Goal: Information Seeking & Learning: Learn about a topic

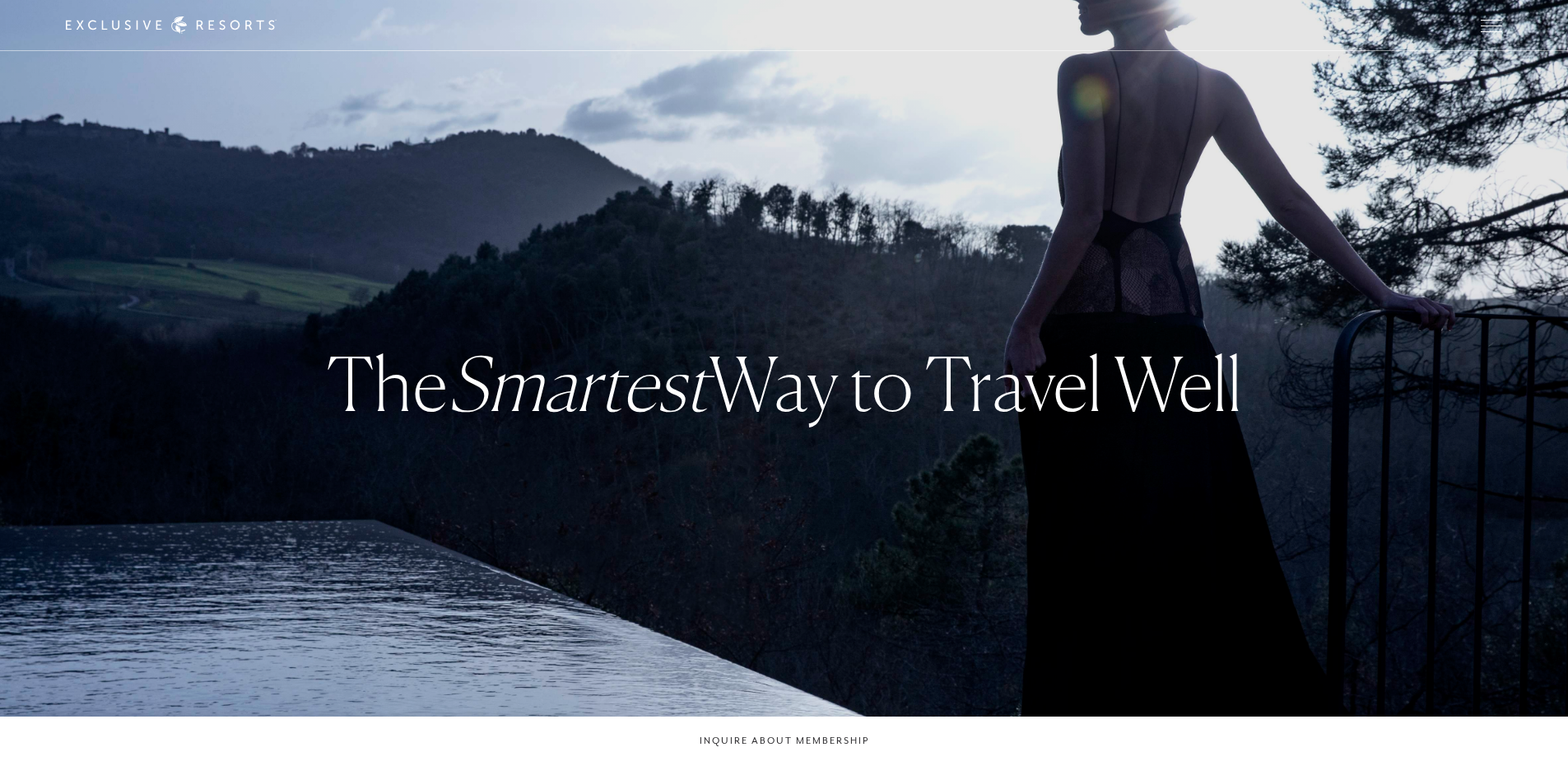
checkbox input "false"
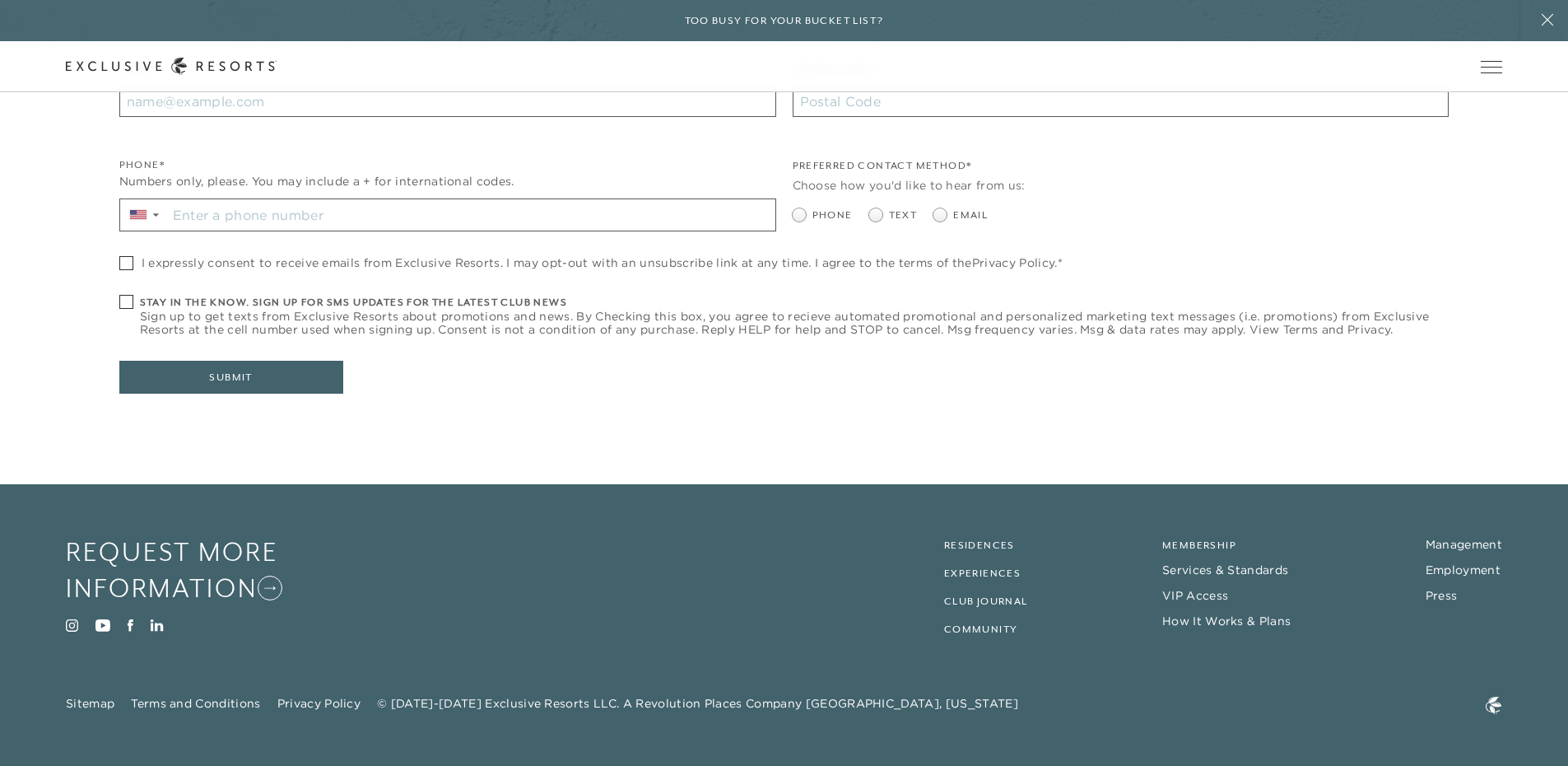
scroll to position [7738, 0]
click at [1453, 572] on link "Employment" at bounding box center [1463, 570] width 75 height 15
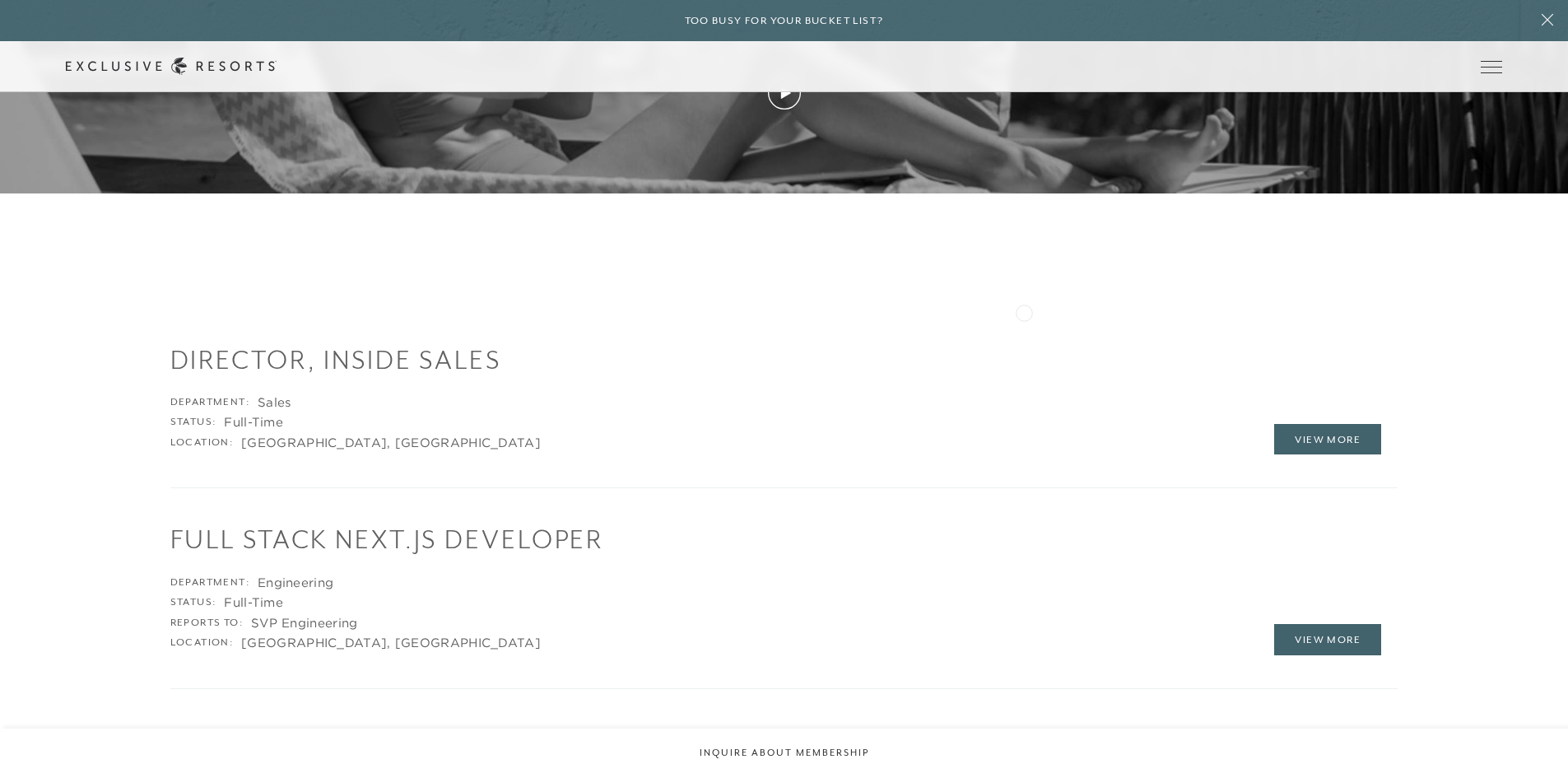
scroll to position [2223, 0]
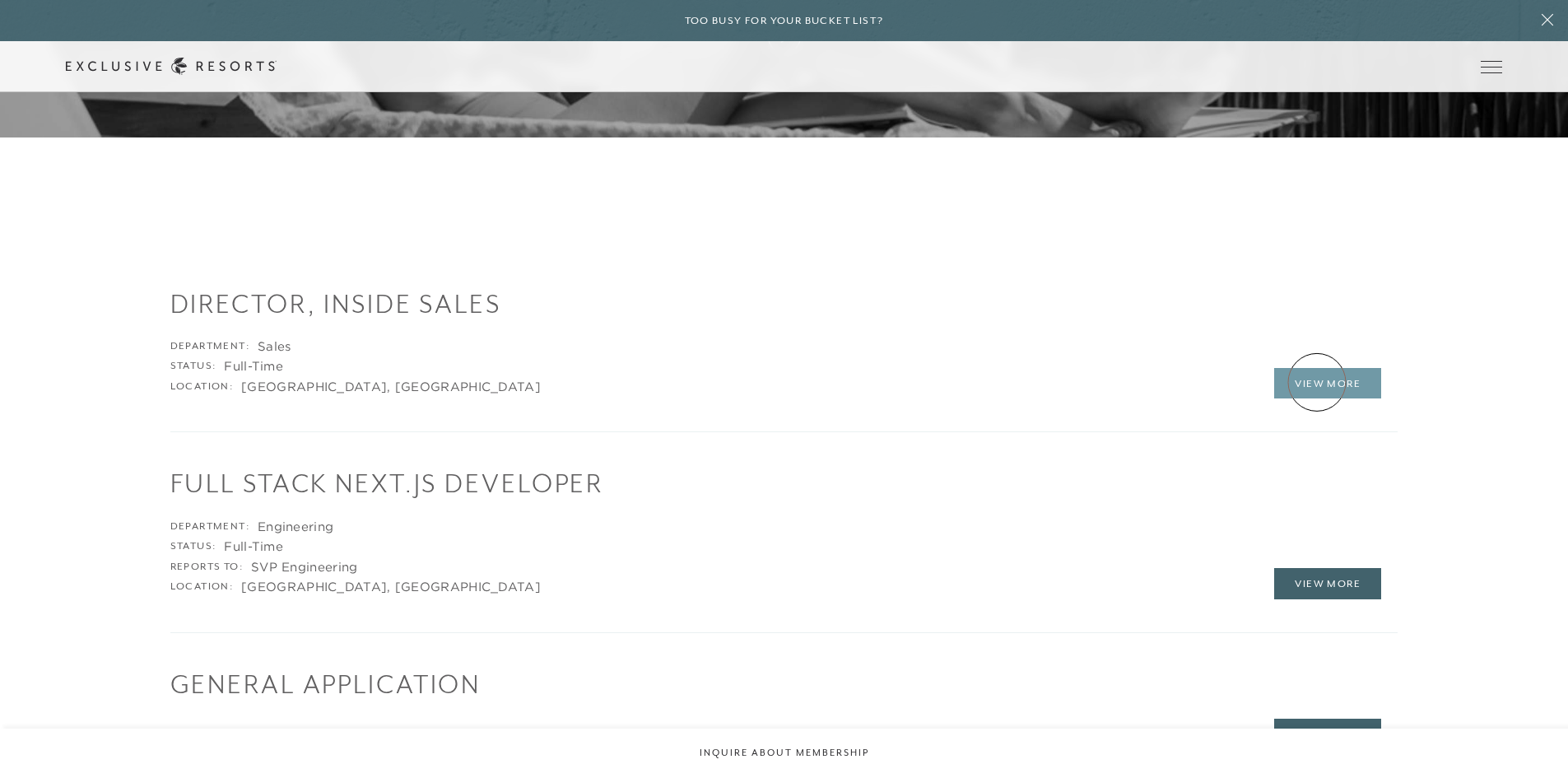
click at [1317, 383] on link "View More" at bounding box center [1328, 383] width 107 height 31
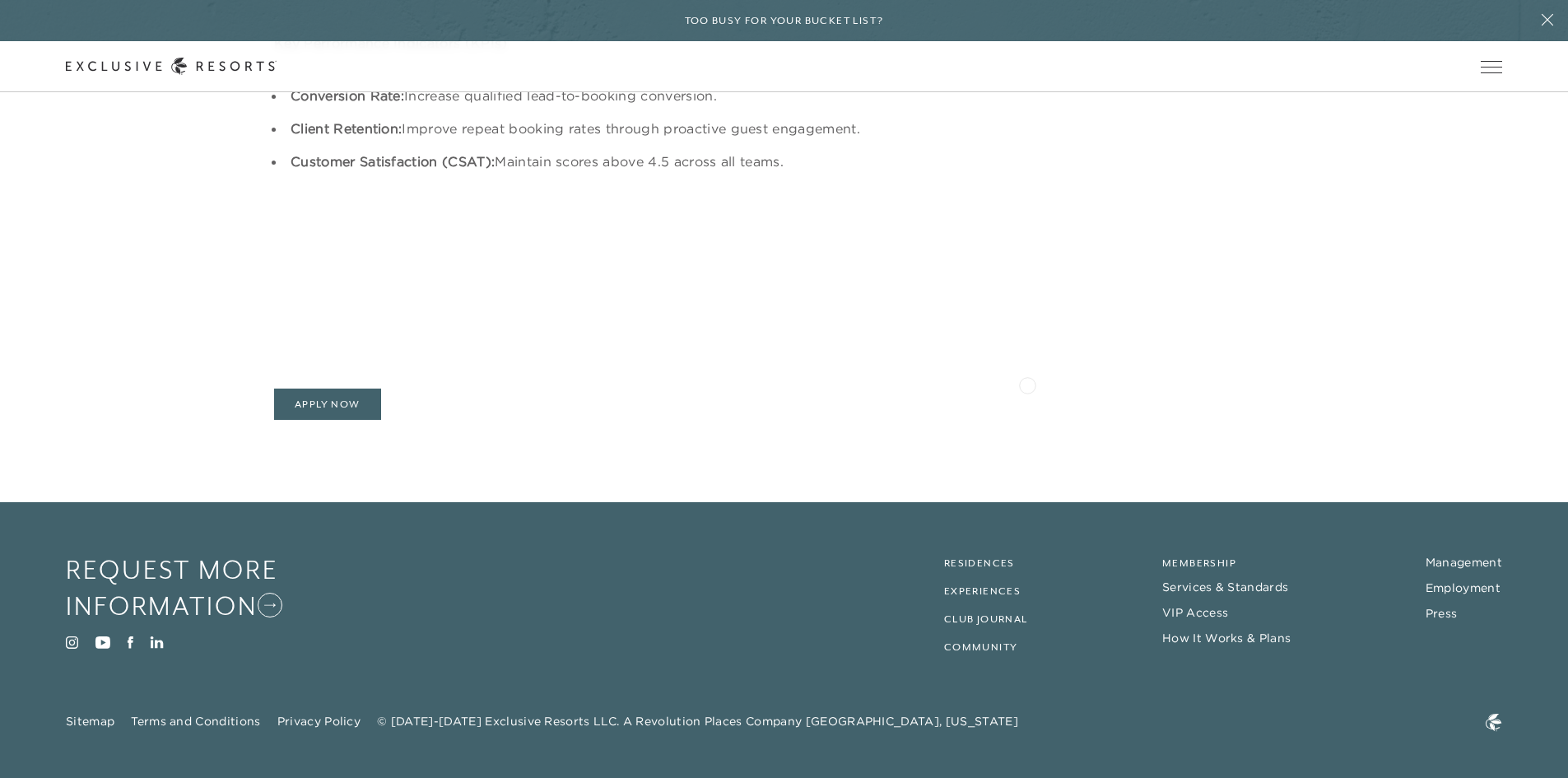
scroll to position [2113, 0]
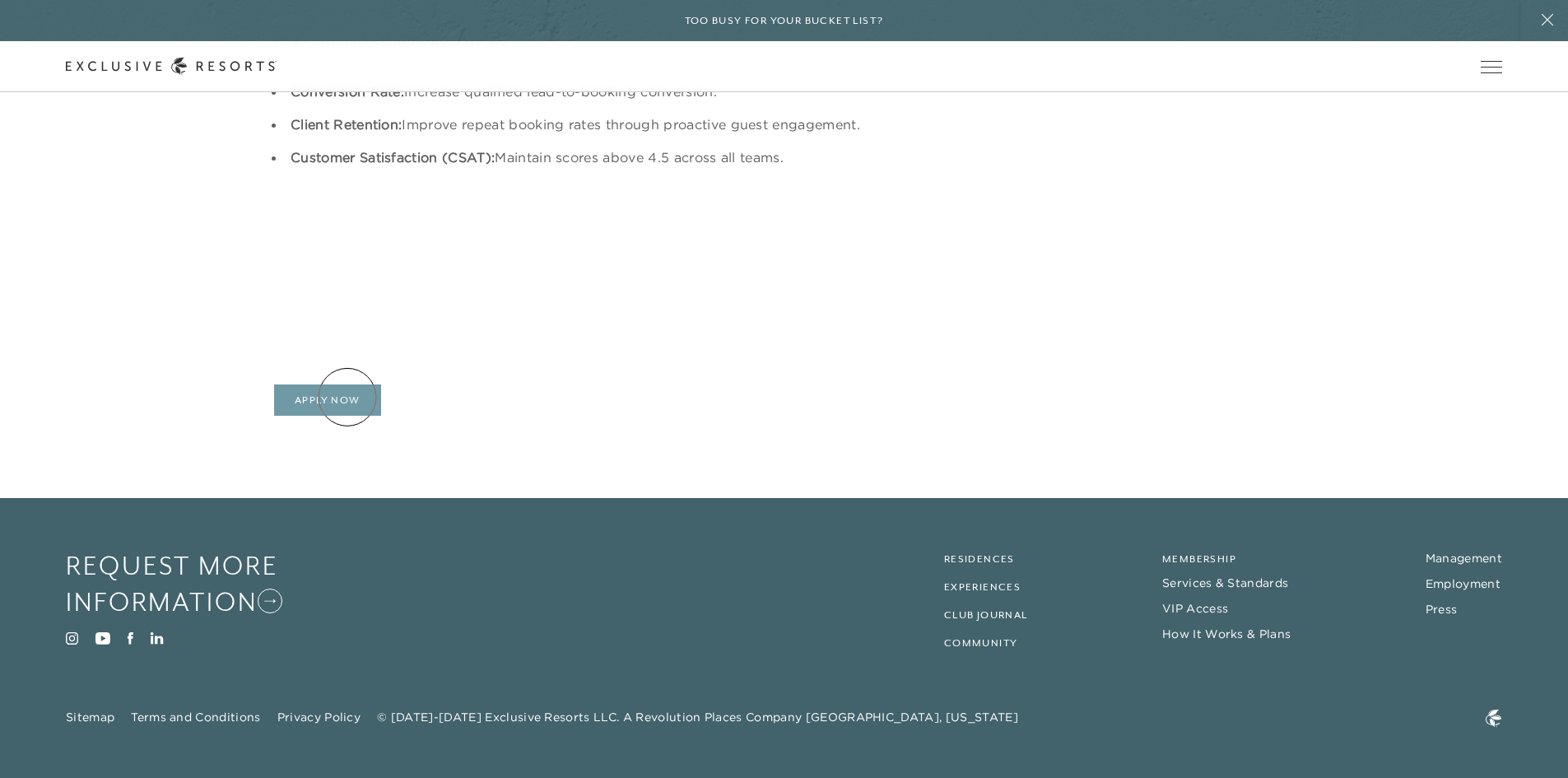
click at [347, 397] on link "Apply Now" at bounding box center [328, 400] width 107 height 31
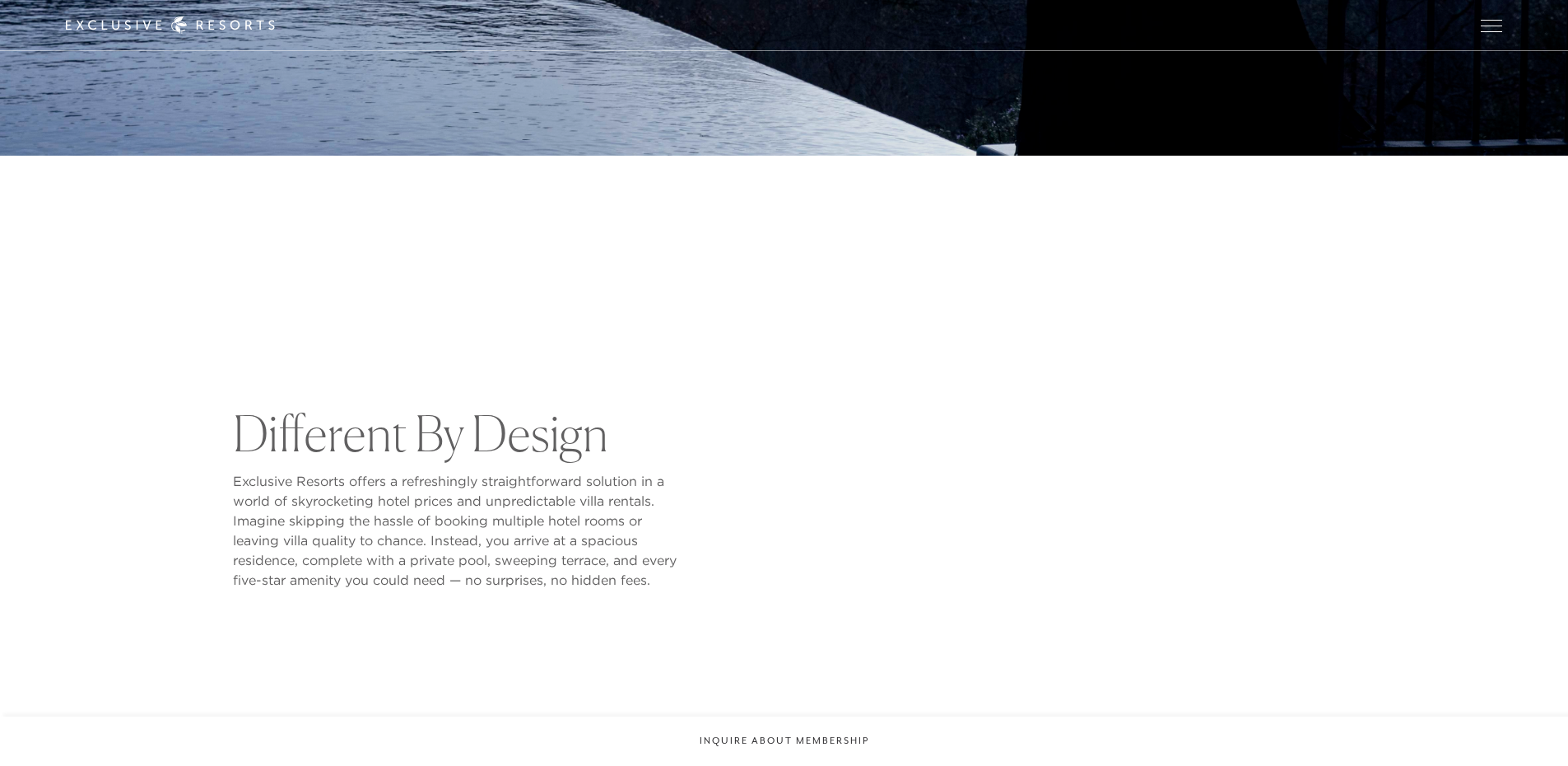
checkbox input "false"
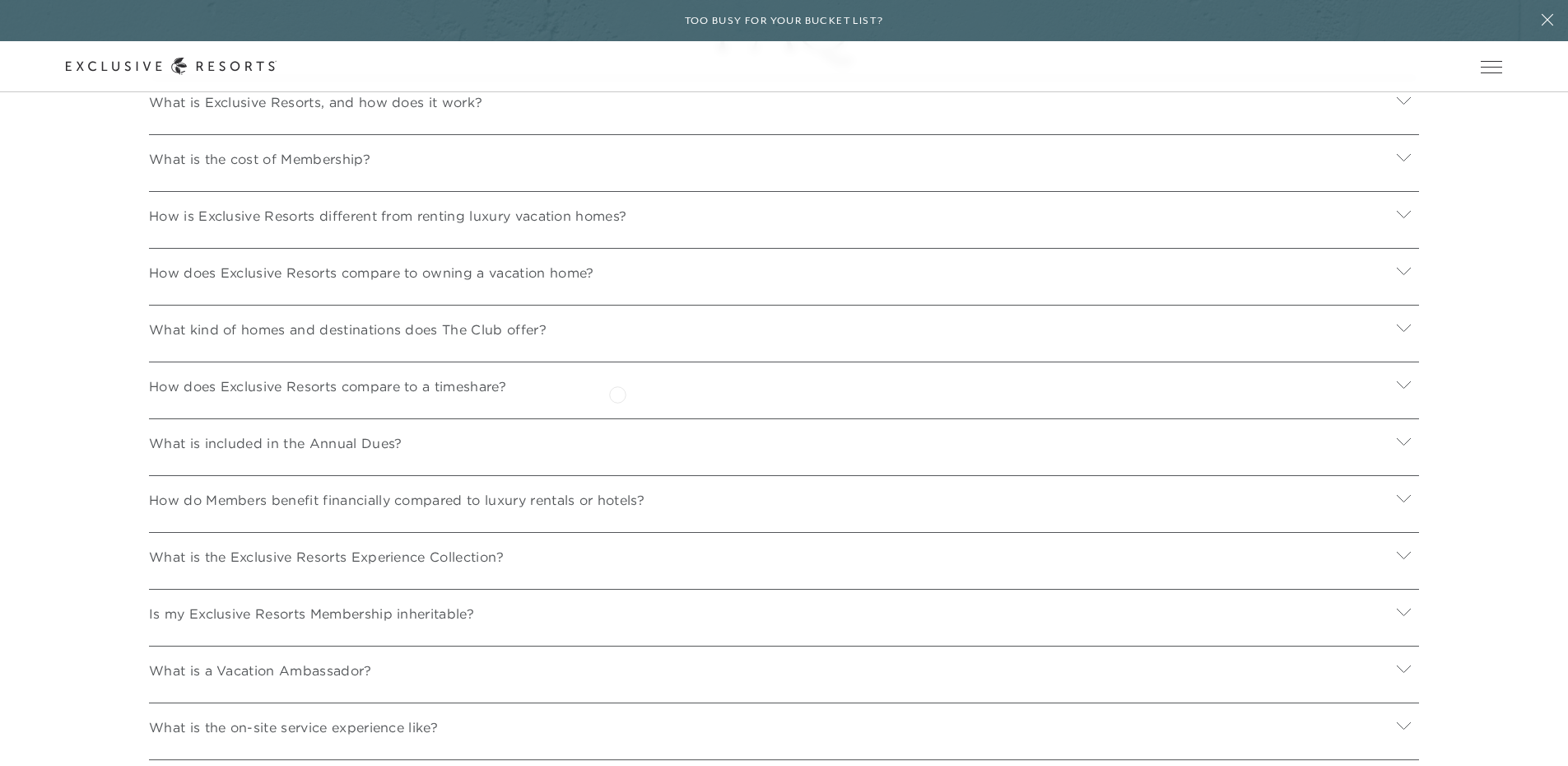
scroll to position [5963, 0]
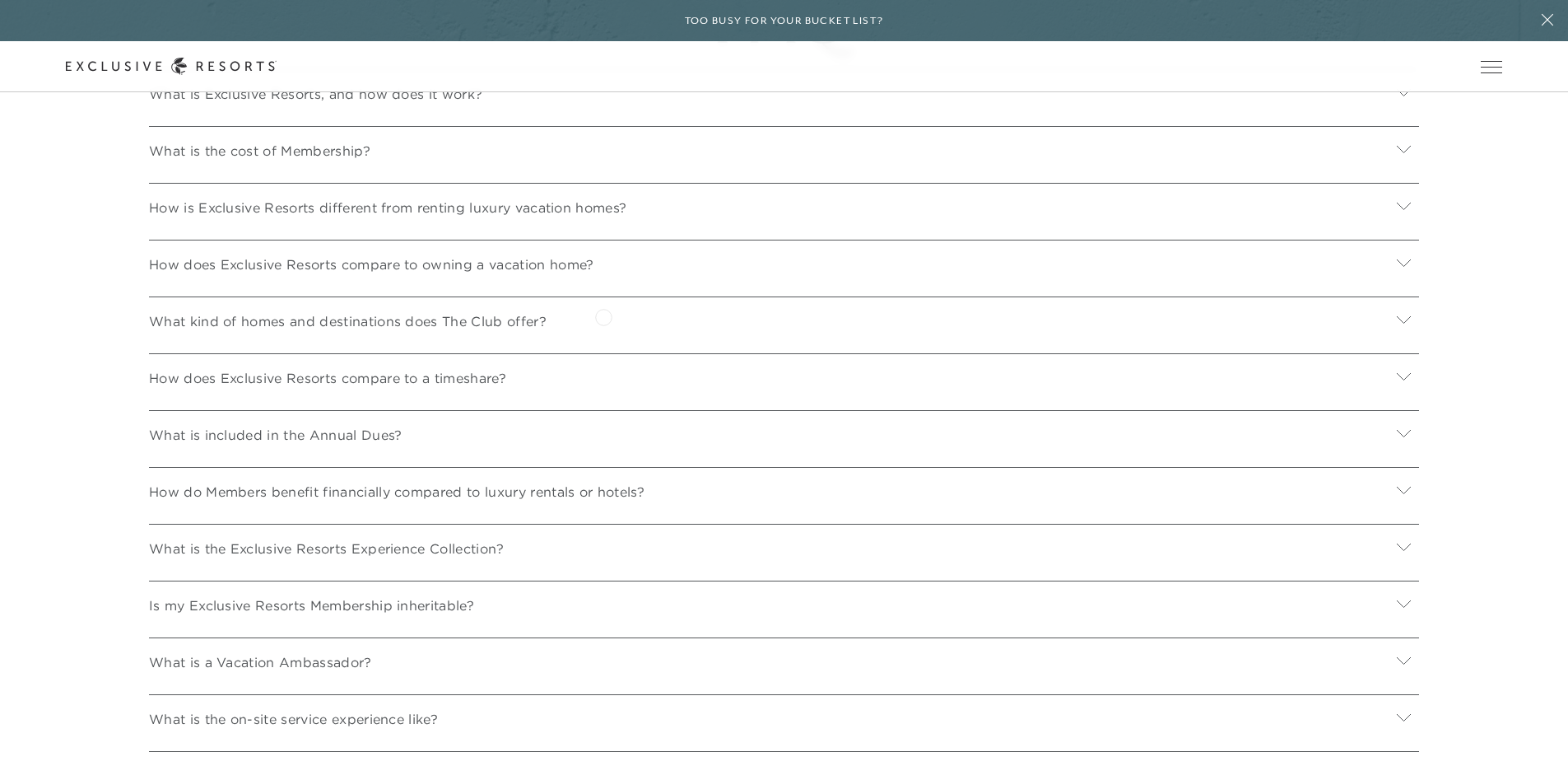
click at [603, 284] on div "How does Exclusive Resorts compare to owning a vacation home?" at bounding box center [784, 261] width 1270 height 44
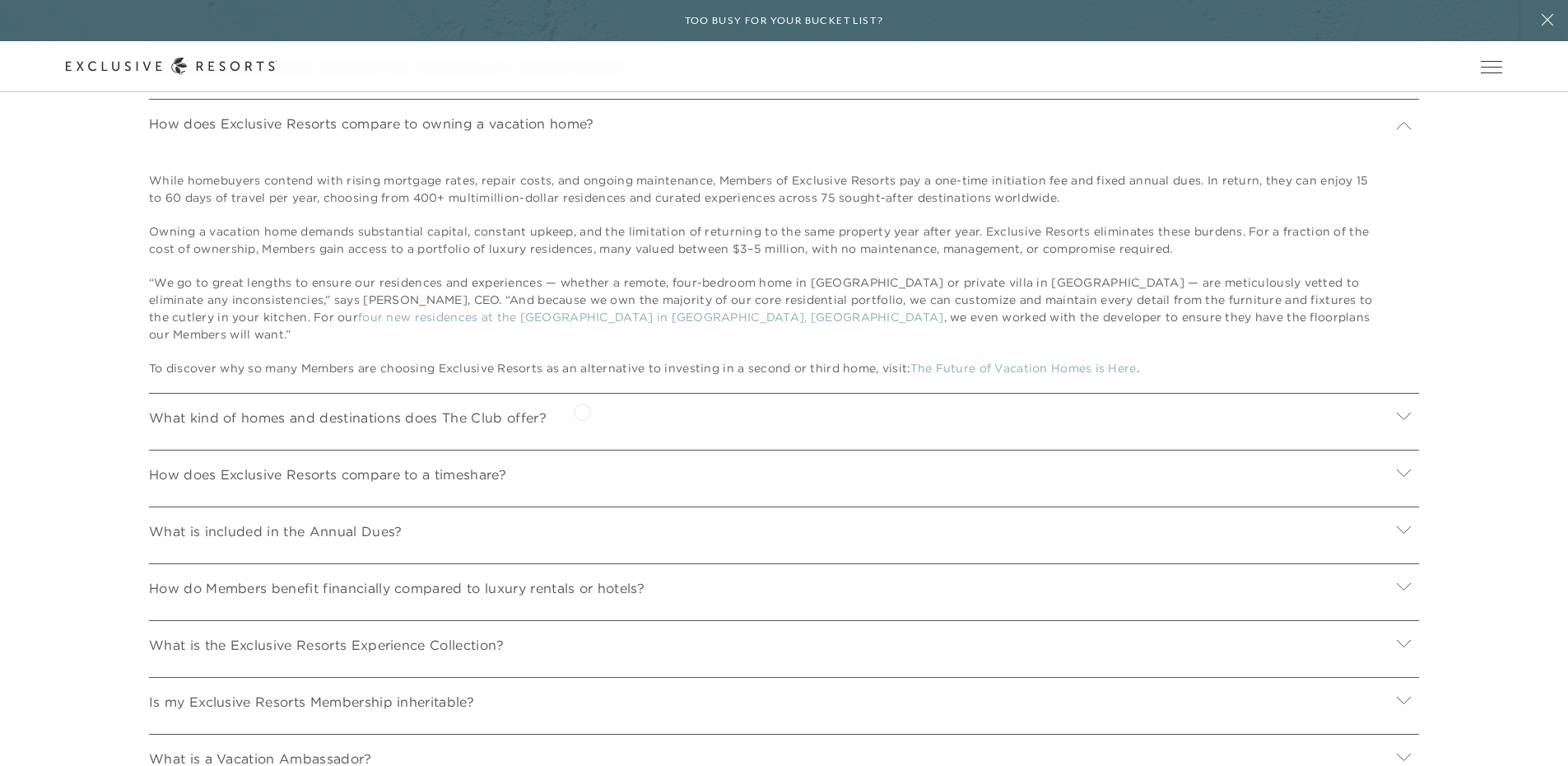
scroll to position [6210, 0]
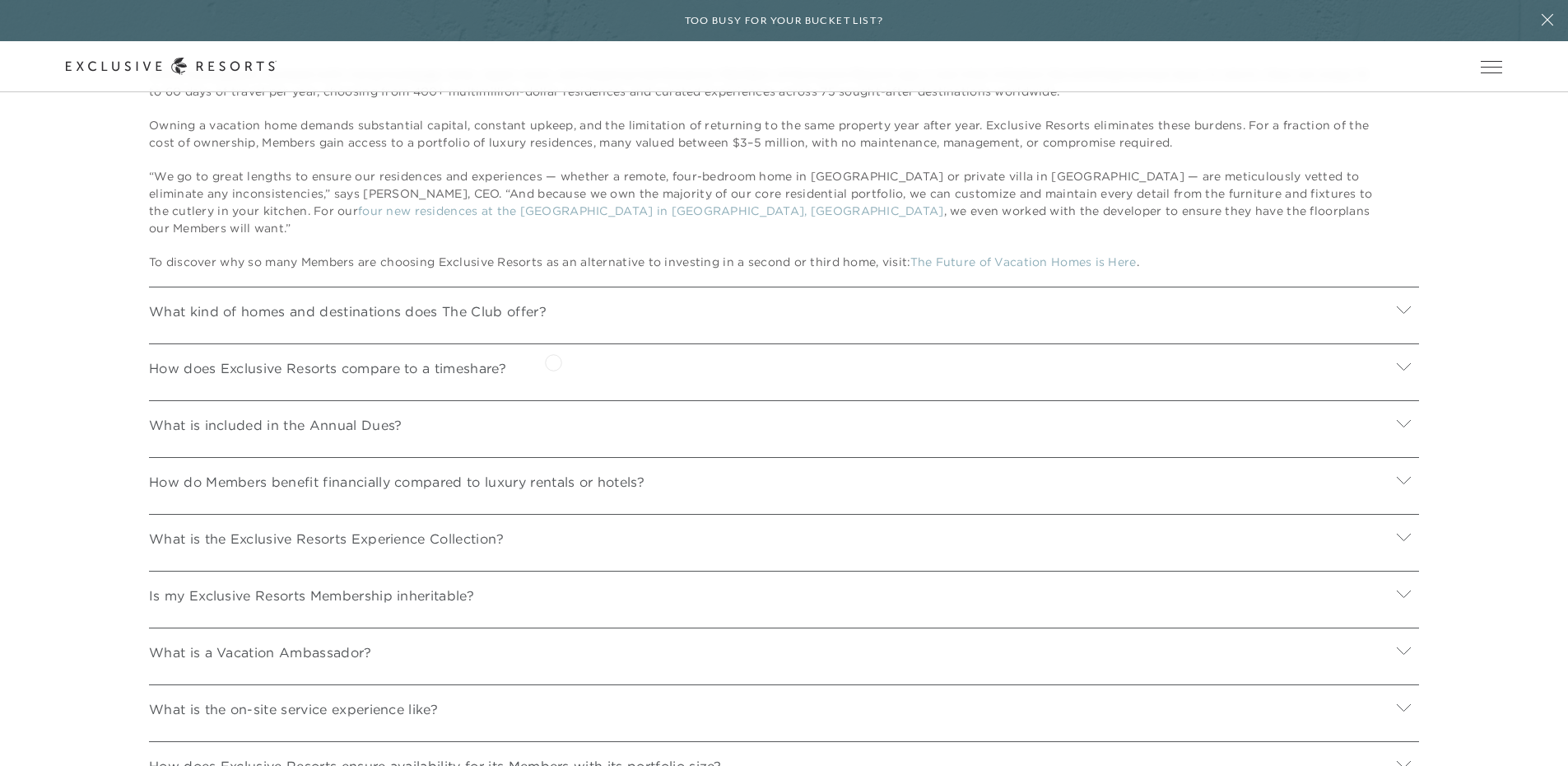
click at [553, 331] on div "What kind of homes and destinations does The Club offer?" at bounding box center [784, 308] width 1270 height 44
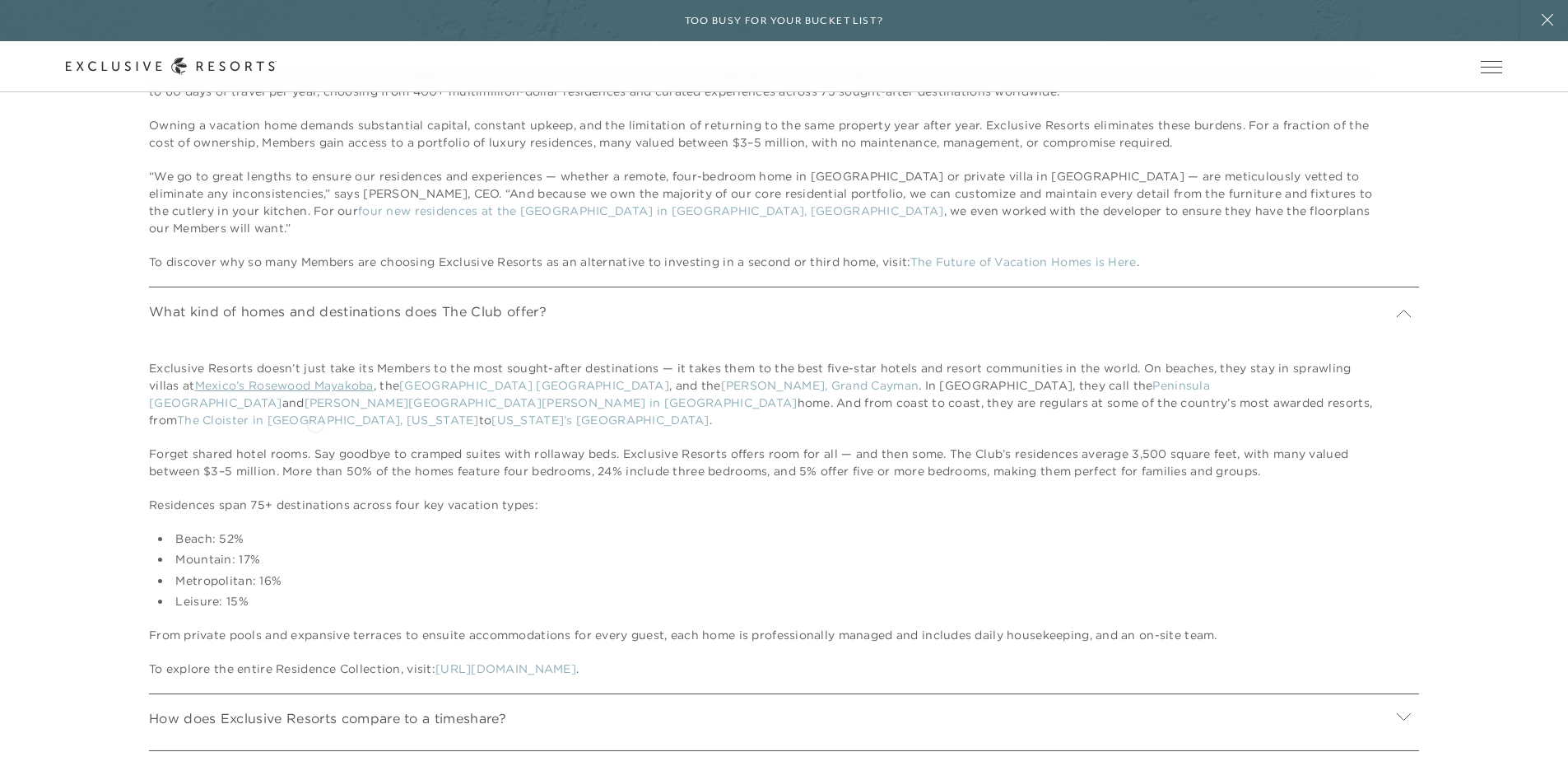
click at [315, 393] on link "Mexico’s Rosewood Mayakoba" at bounding box center [284, 385] width 178 height 15
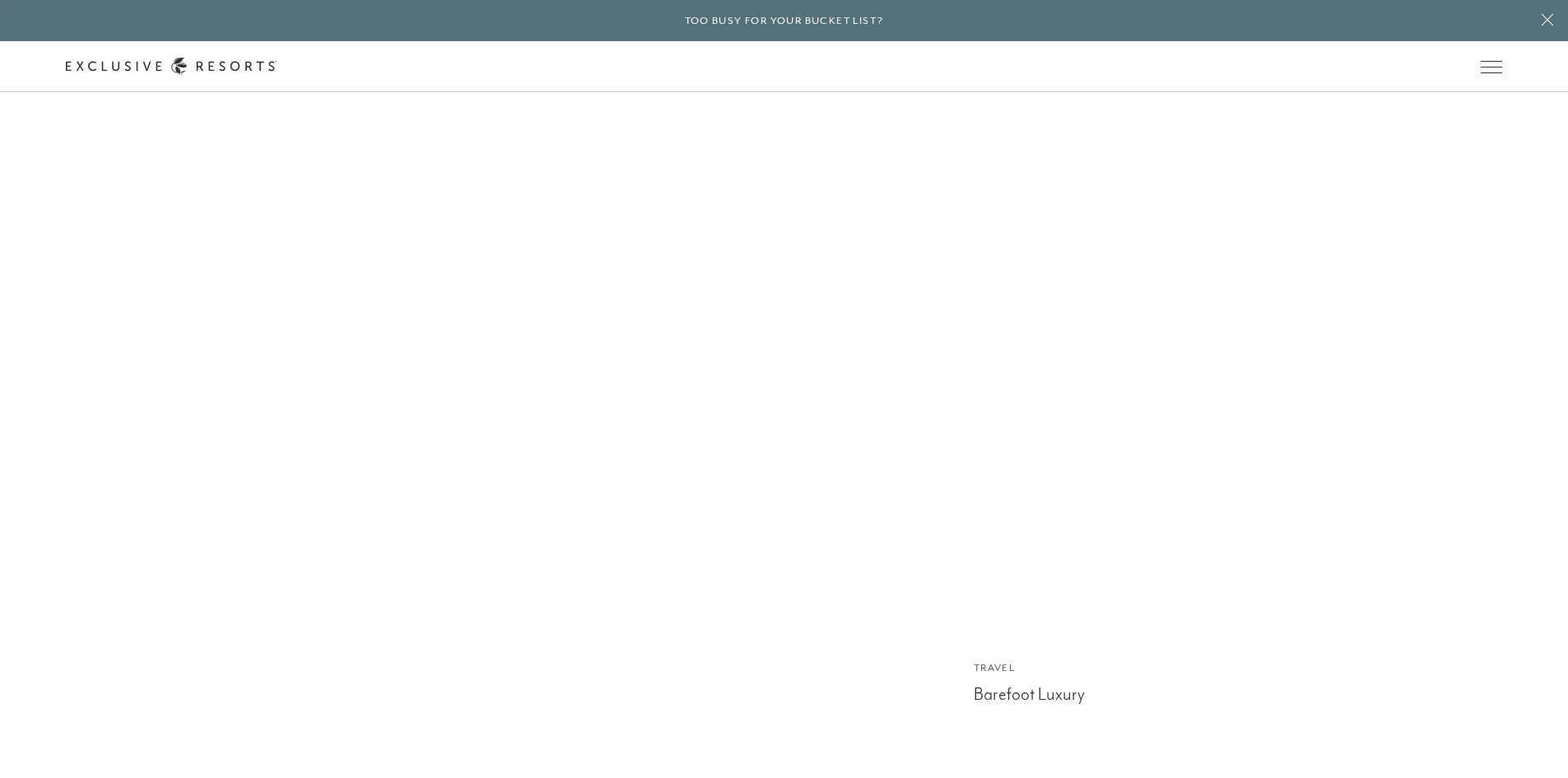
scroll to position [4993, 0]
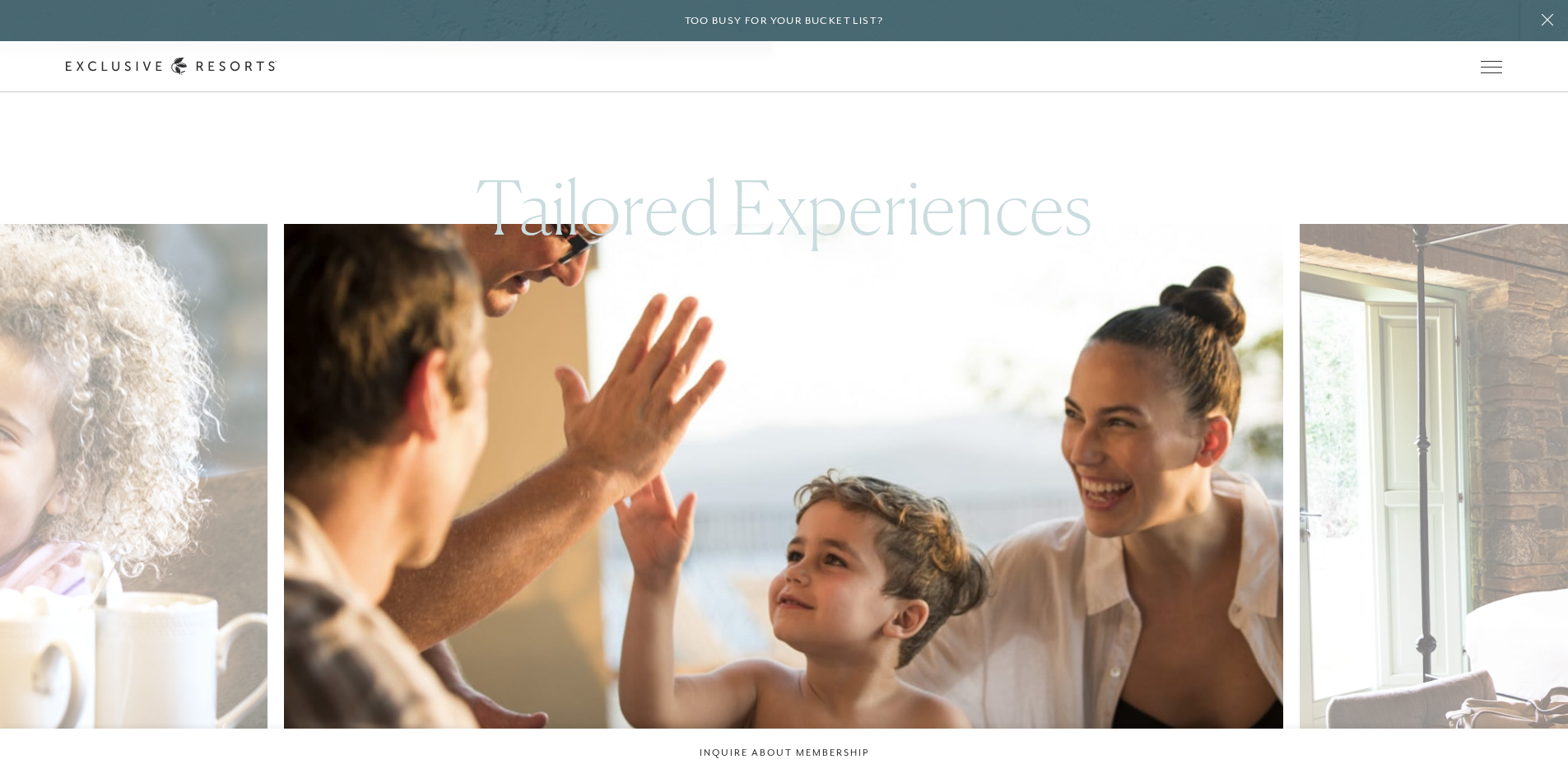
scroll to position [3952, 0]
